Goal: Communication & Community: Answer question/provide support

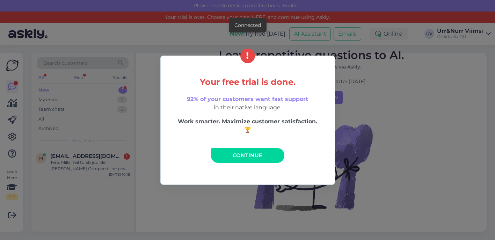
click at [226, 155] on link "Continue" at bounding box center [247, 155] width 73 height 15
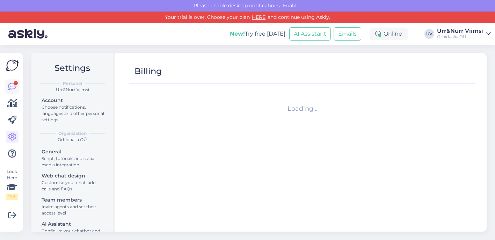
click at [17, 92] on link at bounding box center [12, 86] width 13 height 13
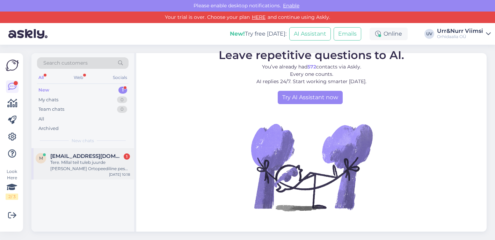
click at [78, 165] on div "Tere. Millal teil tuleb juurde [PERSON_NAME] Ortopeediline pesa koertele S suur…" at bounding box center [90, 165] width 80 height 13
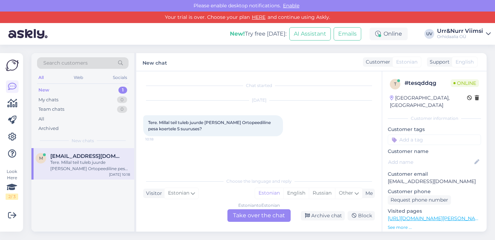
click at [246, 212] on div "Estonian to Estonian Take over the chat" at bounding box center [259, 215] width 63 height 13
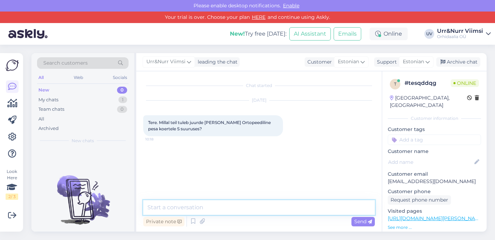
click at [237, 210] on textarea at bounding box center [259, 207] width 232 height 15
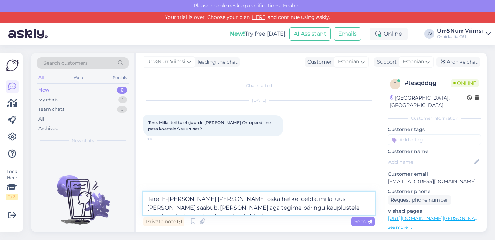
click at [218, 208] on textarea "Tere! E-[PERSON_NAME] [PERSON_NAME] oska hetkel öelda, millal uus [PERSON_NAME]…" at bounding box center [259, 203] width 232 height 23
click at [355, 209] on textarea "Tere! E-[PERSON_NAME] [PERSON_NAME] oska hetkel öelda, millal uus [PERSON_NAME]…" at bounding box center [259, 203] width 232 height 23
drag, startPoint x: 328, startPoint y: 208, endPoint x: 218, endPoint y: 209, distance: 109.7
click at [218, 209] on textarea "Tere! E-[PERSON_NAME] [PERSON_NAME] oska hetkel öelda, millal uus [PERSON_NAME]…" at bounding box center [259, 203] width 232 height 23
click at [333, 211] on textarea "Tere! E-[PERSON_NAME] [PERSON_NAME] oska hetkel öelda, millal uus [PERSON_NAME]…" at bounding box center [259, 203] width 232 height 23
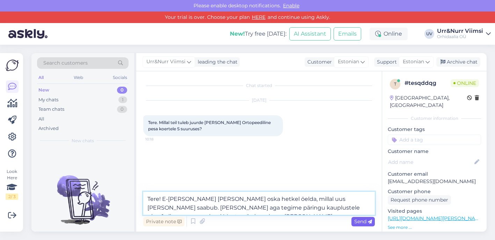
type textarea "Tere! E-[PERSON_NAME] [PERSON_NAME] oska hetkel öelda, millal uus [PERSON_NAME]…"
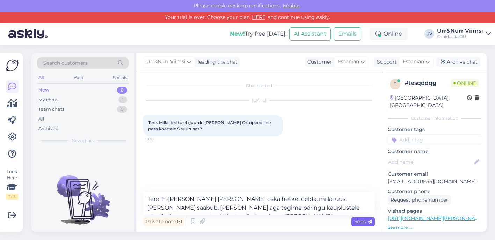
click at [360, 222] on span "Send" at bounding box center [363, 221] width 18 height 6
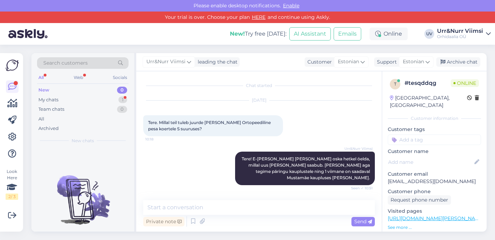
scroll to position [23, 0]
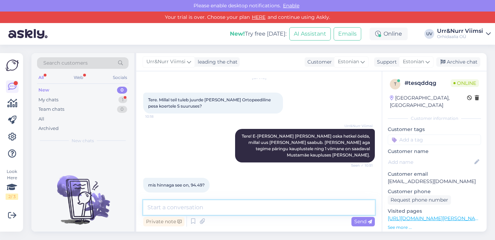
click at [234, 208] on textarea at bounding box center [259, 207] width 232 height 15
type textarea "Kaupluste hindasid meie siit ei tea, kuid kohe uurime Mustamäe kauplusest üle."
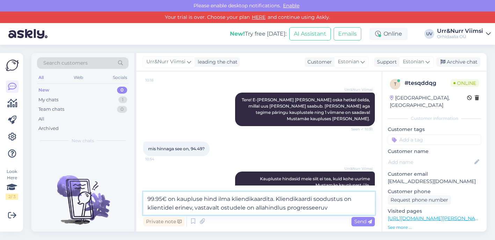
type textarea "99.95€ on kaupluse hind ilma kliendikaardita. Kliendikaardi soodustus on klient…"
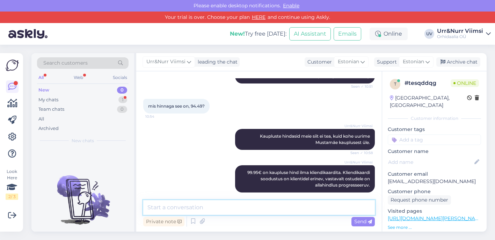
scroll to position [138, 0]
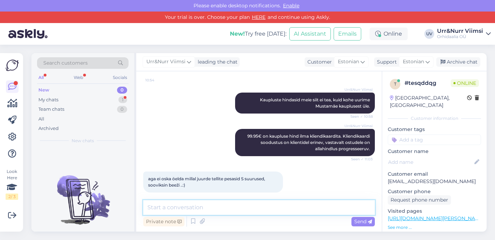
click at [199, 201] on textarea at bounding box center [259, 207] width 232 height 15
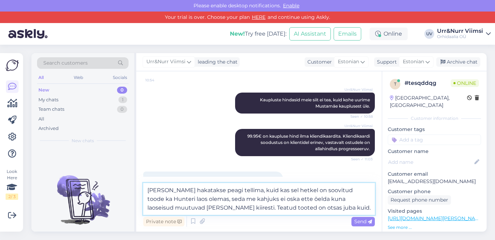
type textarea "[PERSON_NAME] hakatakse peagi tellima, kuid kas sel hetkel on soovitud toode ka…"
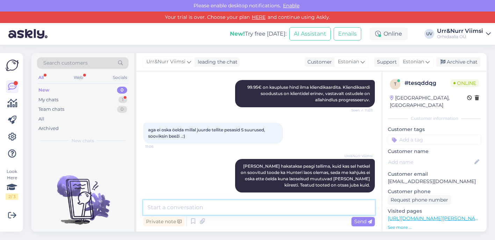
scroll to position [217, 0]
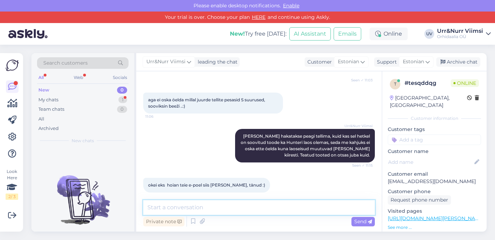
click at [219, 203] on textarea at bounding box center [259, 207] width 232 height 15
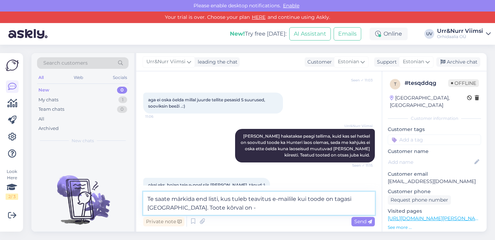
paste textarea "Kas soovid teavitust kui toode on tagasi [GEOGRAPHIC_DATA]?"
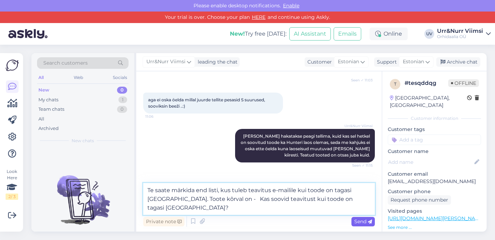
type textarea "Te saate märkida end listi, kus tuleb teavitus e-mailile kui toode on tagasi [G…"
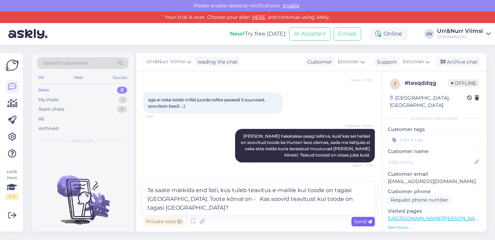
click at [367, 221] on span "Send" at bounding box center [363, 221] width 18 height 6
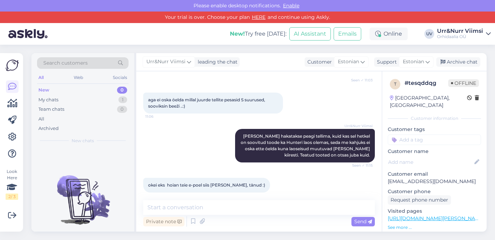
scroll to position [260, 0]
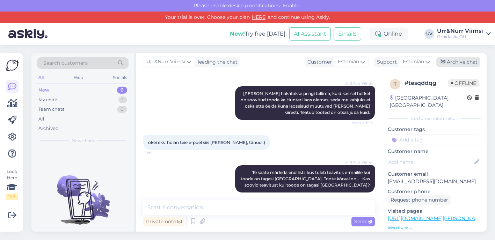
click at [453, 64] on div "Archive chat" at bounding box center [458, 61] width 44 height 9
